Goal: Task Accomplishment & Management: Complete application form

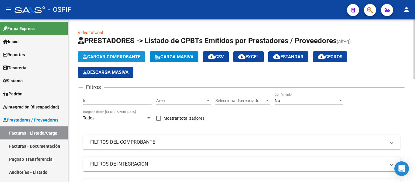
click at [128, 56] on span "Cargar Comprobante" at bounding box center [112, 56] width 58 height 5
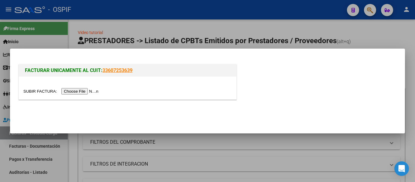
click at [96, 91] on input "file" at bounding box center [61, 91] width 77 height 6
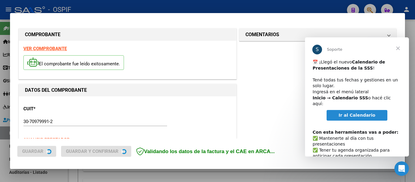
click at [400, 48] on span "Cerrar" at bounding box center [398, 48] width 22 height 22
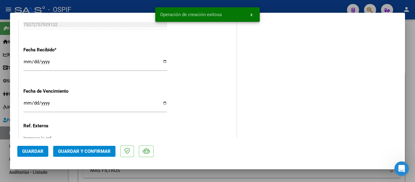
scroll to position [402, 0]
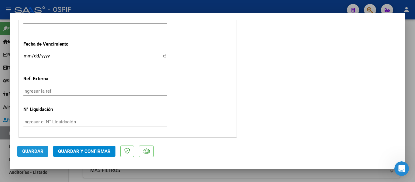
click at [37, 155] on button "Guardar" at bounding box center [32, 151] width 31 height 11
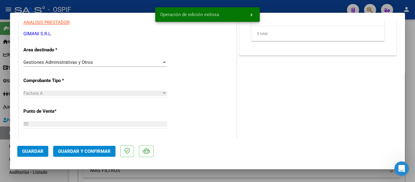
scroll to position [0, 0]
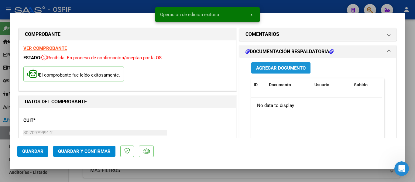
click at [276, 73] on button "Agregar Documento" at bounding box center [280, 67] width 59 height 11
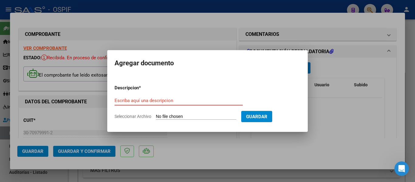
click at [139, 101] on input "Escriba aquí una descripcion" at bounding box center [179, 100] width 128 height 5
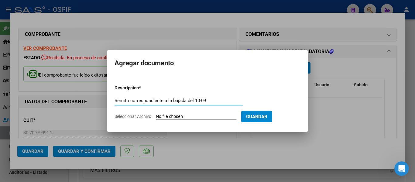
type input "Remito correspondiente a la bajada del 10-09"
click at [191, 119] on input "Seleccionar Archivo" at bounding box center [196, 117] width 81 height 6
type input "C:\fakepath\FIBRO 10-09.jpeg"
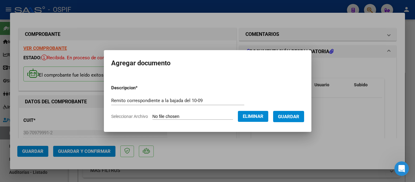
click at [304, 122] on form "Descripcion * Remito correspondiente a la bajada del 10-09 Escriba aquí una des…" at bounding box center [207, 102] width 193 height 44
click at [299, 118] on span "Guardar" at bounding box center [288, 116] width 21 height 5
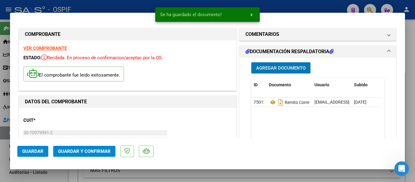
click at [26, 146] on button "Guardar" at bounding box center [32, 151] width 31 height 11
click at [407, 105] on div at bounding box center [207, 91] width 415 height 182
type input "$ 0,00"
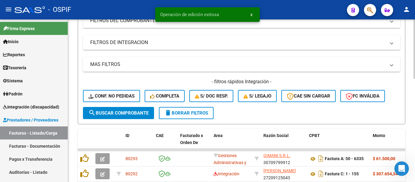
scroll to position [152, 0]
